Goal: Information Seeking & Learning: Find specific fact

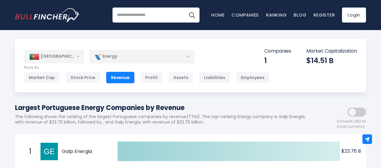
click at [186, 57] on div "Energy" at bounding box center [141, 57] width 105 height 14
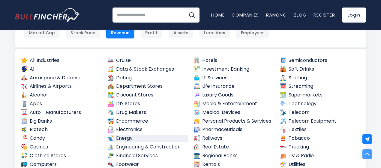
scroll to position [36, 0]
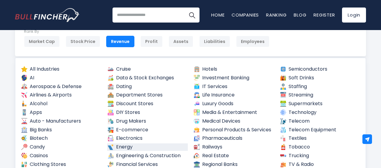
click at [150, 16] on input "search" at bounding box center [156, 15] width 87 height 15
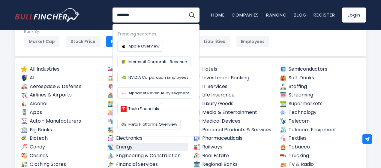
type input "********"
click at [185, 8] on button "Search" at bounding box center [192, 15] width 15 height 15
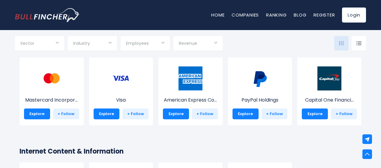
scroll to position [1110, 0]
